Goal: Task Accomplishment & Management: Manage account settings

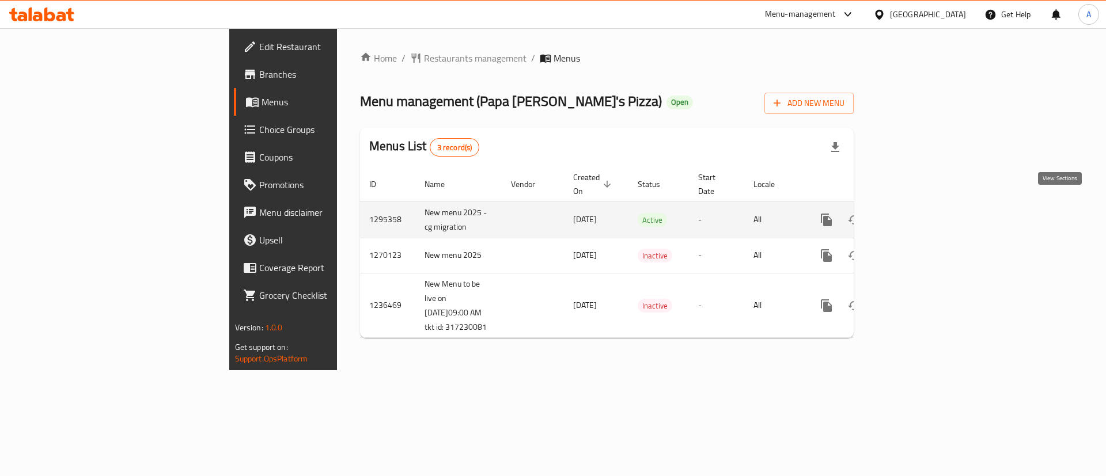
click at [916, 213] on icon "enhanced table" at bounding box center [909, 220] width 14 height 14
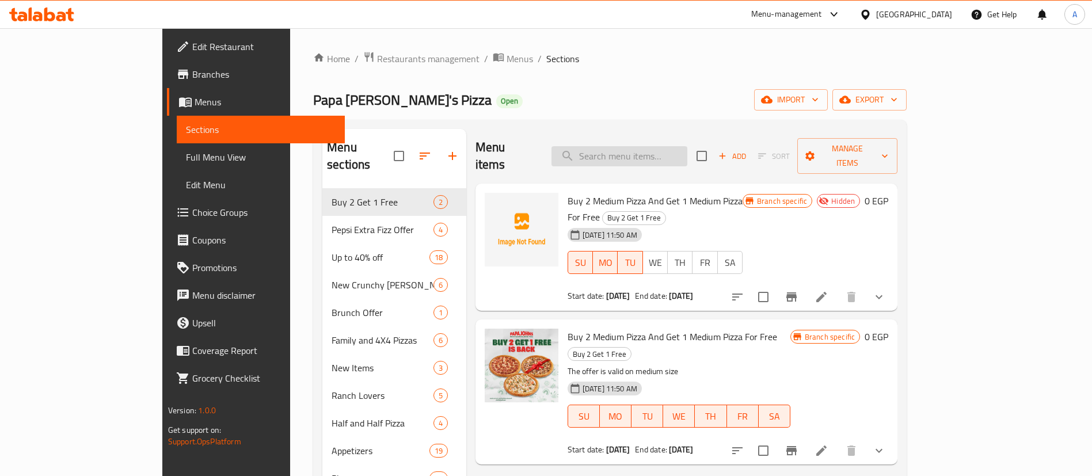
click at [677, 150] on input "search" at bounding box center [620, 156] width 136 height 20
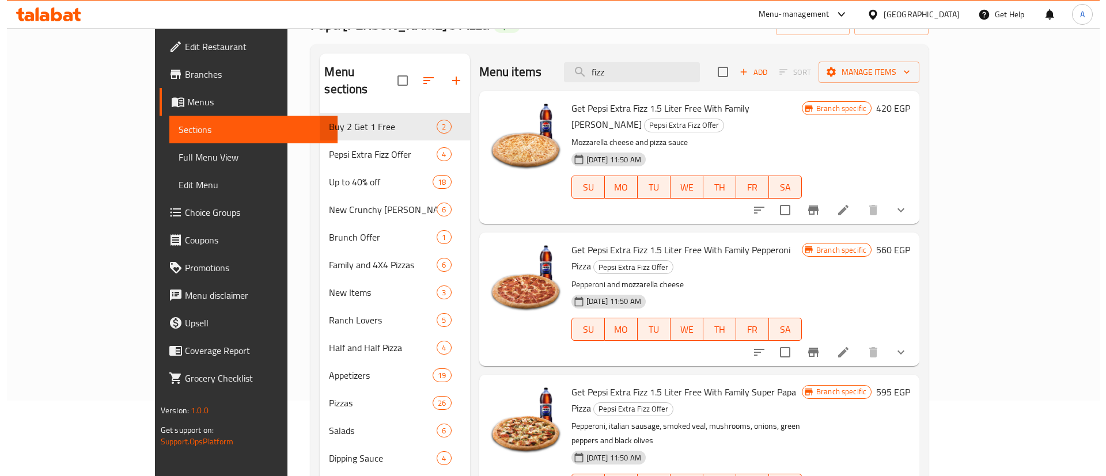
scroll to position [86, 0]
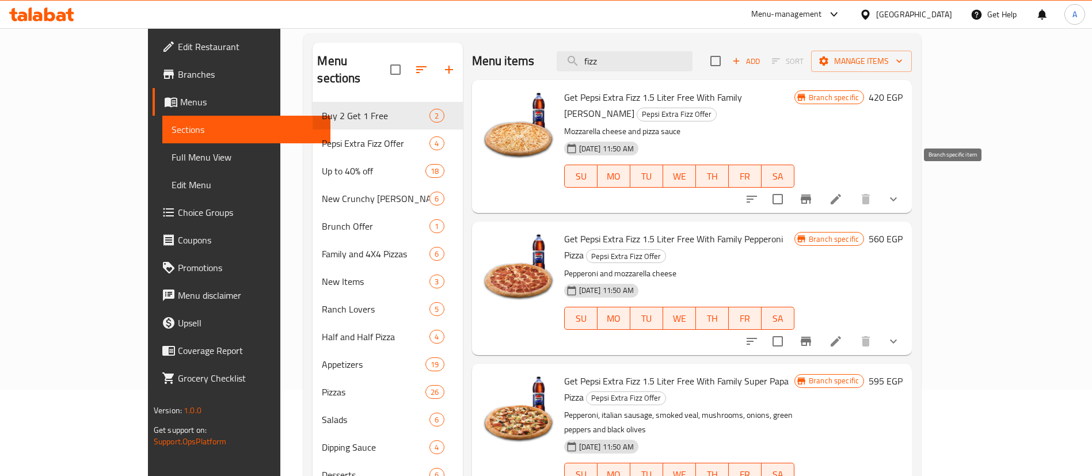
type input "fizz"
click at [813, 192] on icon "Branch-specific-item" at bounding box center [806, 199] width 14 height 14
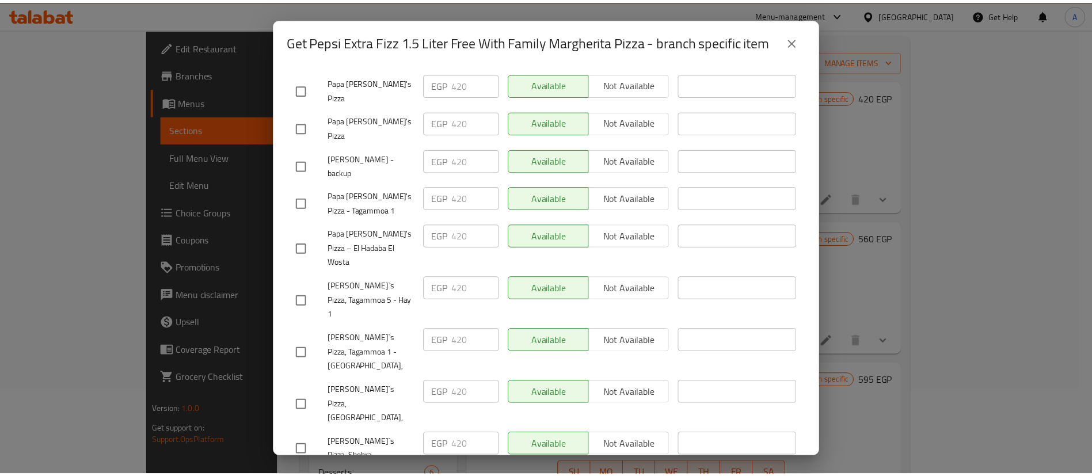
scroll to position [3004, 0]
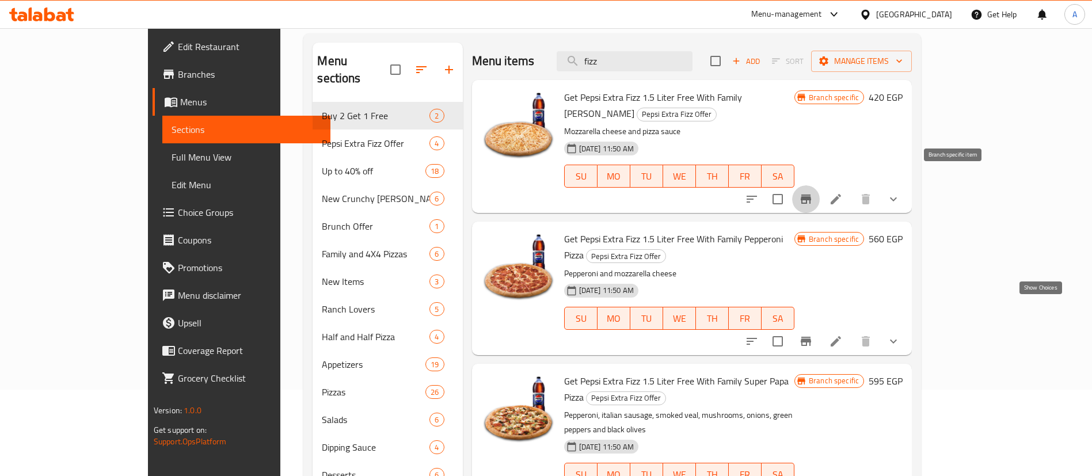
click at [901, 335] on icon "show more" at bounding box center [894, 342] width 14 height 14
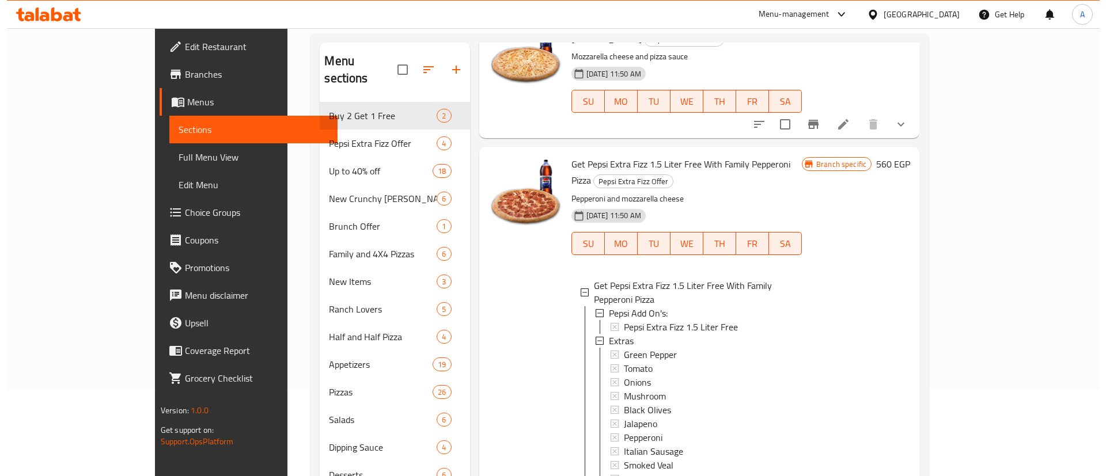
scroll to position [0, 0]
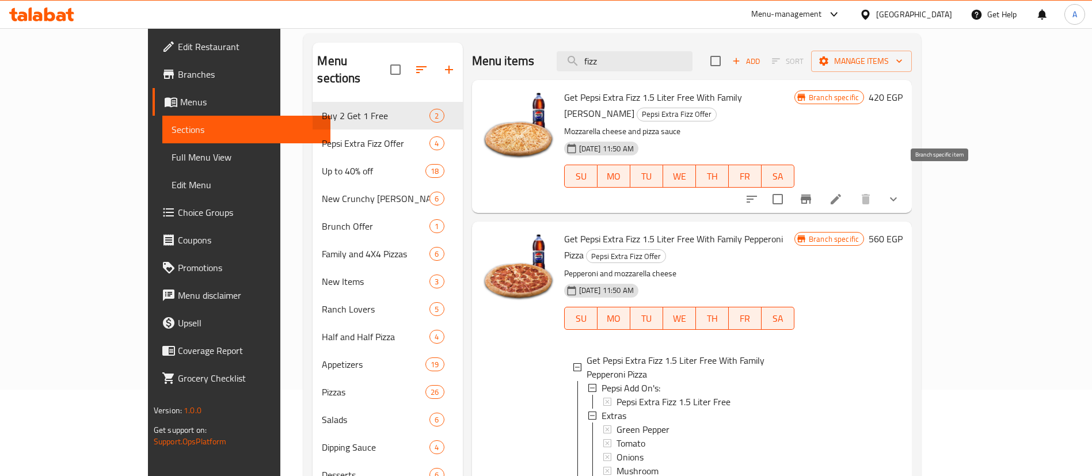
click at [820, 185] on button "Branch-specific-item" at bounding box center [806, 199] width 28 height 28
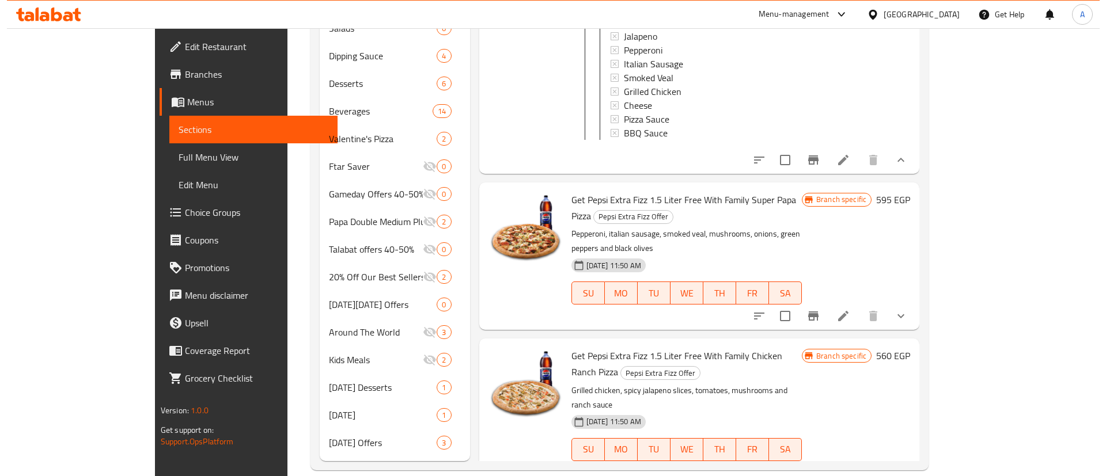
scroll to position [64, 0]
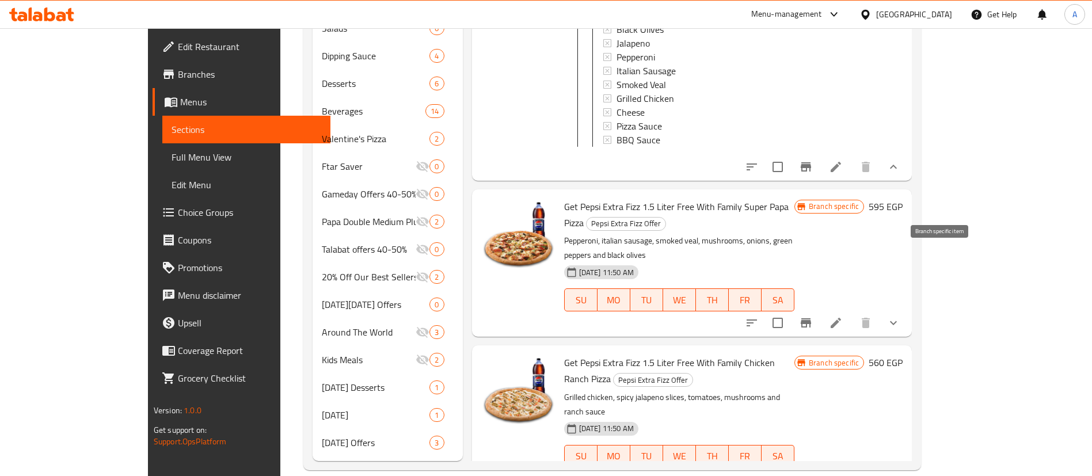
click at [813, 316] on icon "Branch-specific-item" at bounding box center [806, 323] width 14 height 14
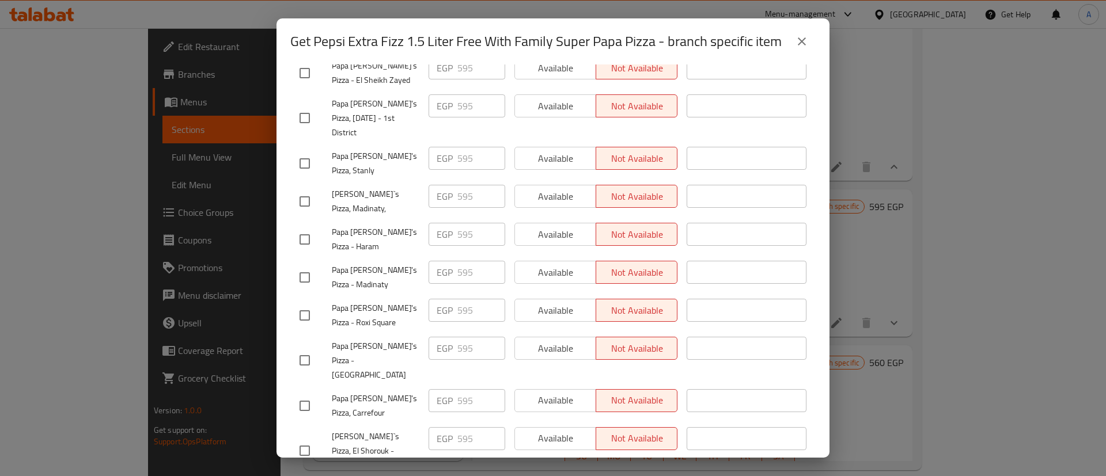
scroll to position [230, 0]
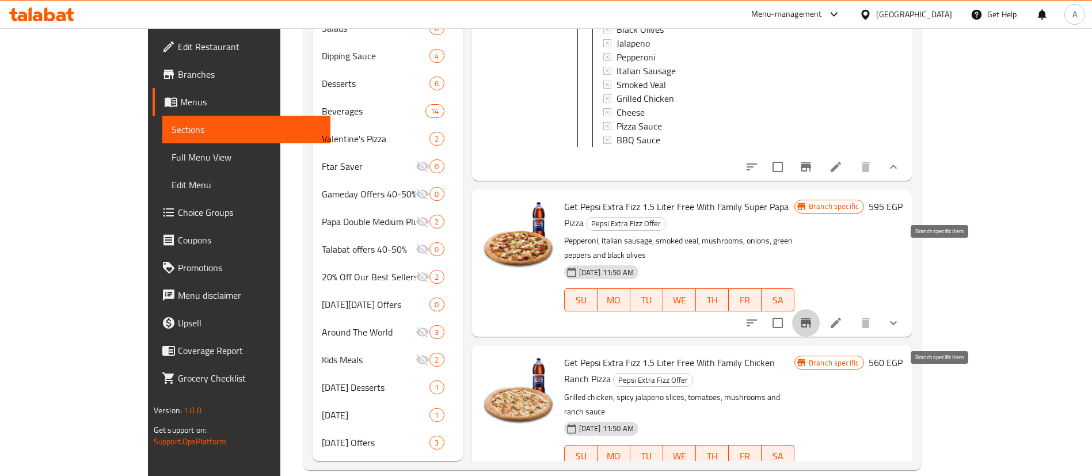
click at [811, 475] on icon "Branch-specific-item" at bounding box center [806, 479] width 10 height 9
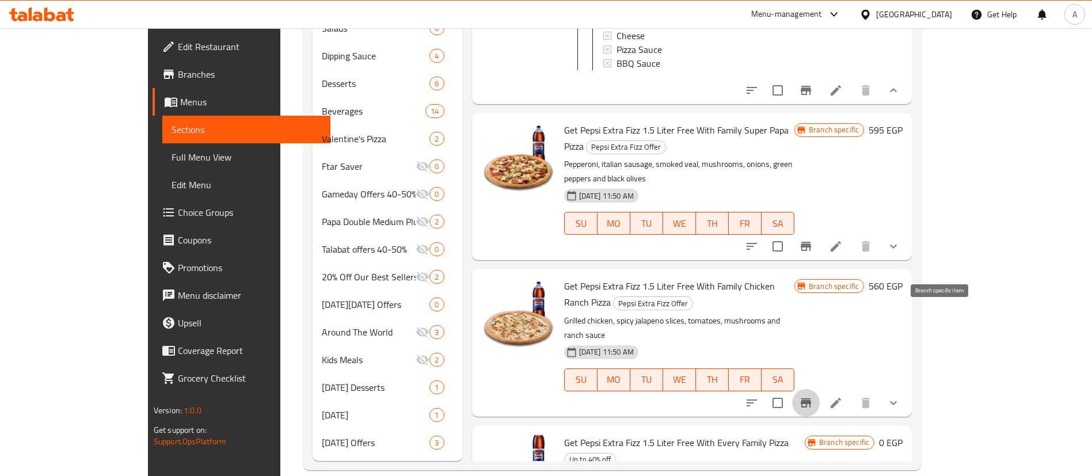
scroll to position [145, 0]
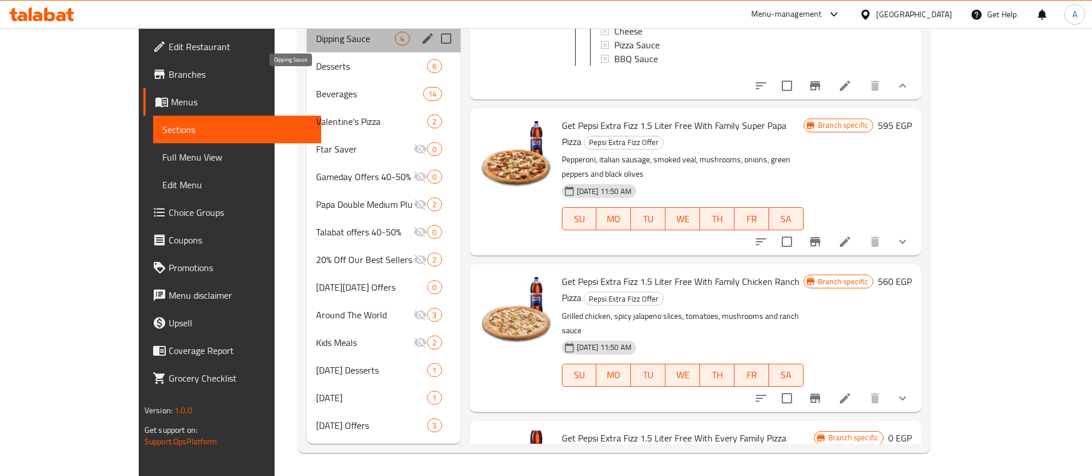
click at [316, 38] on span "Dipping Sauce" at bounding box center [355, 39] width 79 height 14
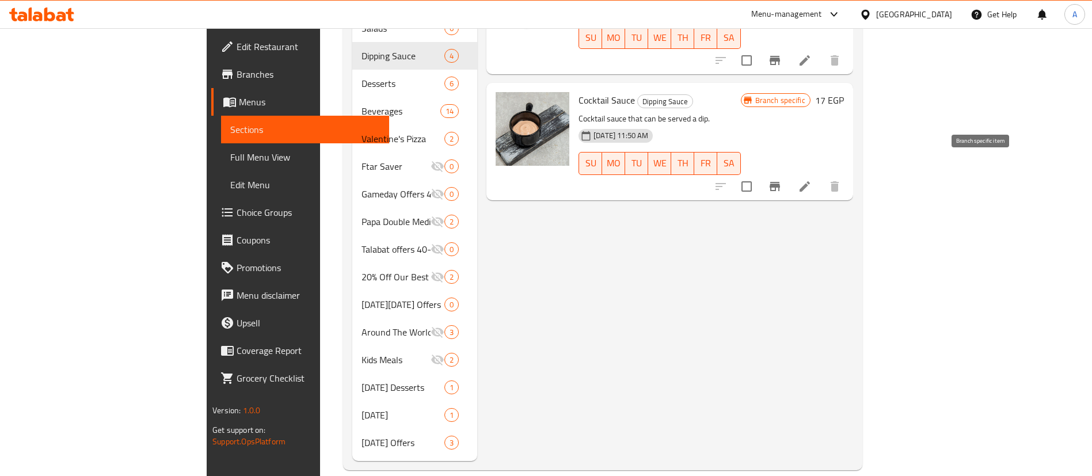
click at [782, 180] on icon "Branch-specific-item" at bounding box center [775, 187] width 14 height 14
